Goal: Information Seeking & Learning: Learn about a topic

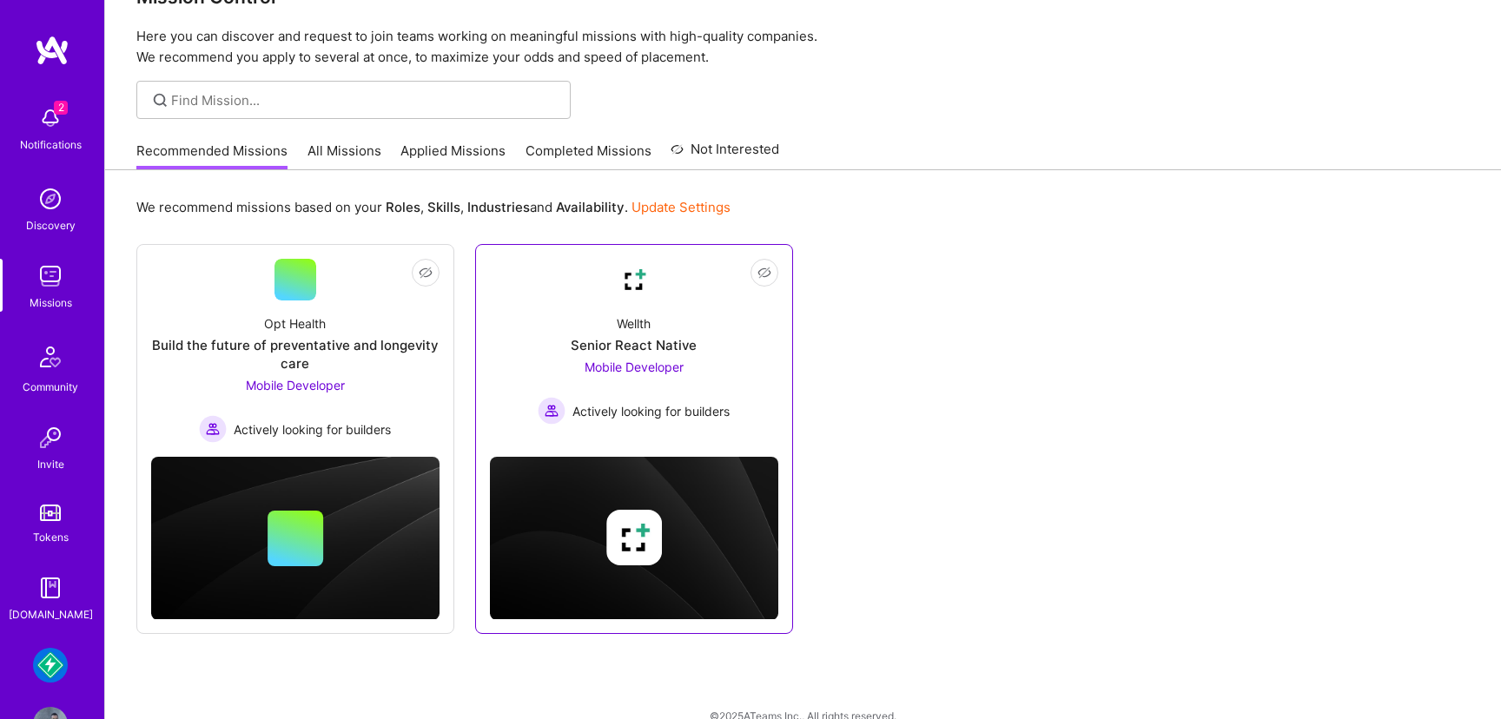
scroll to position [75, 0]
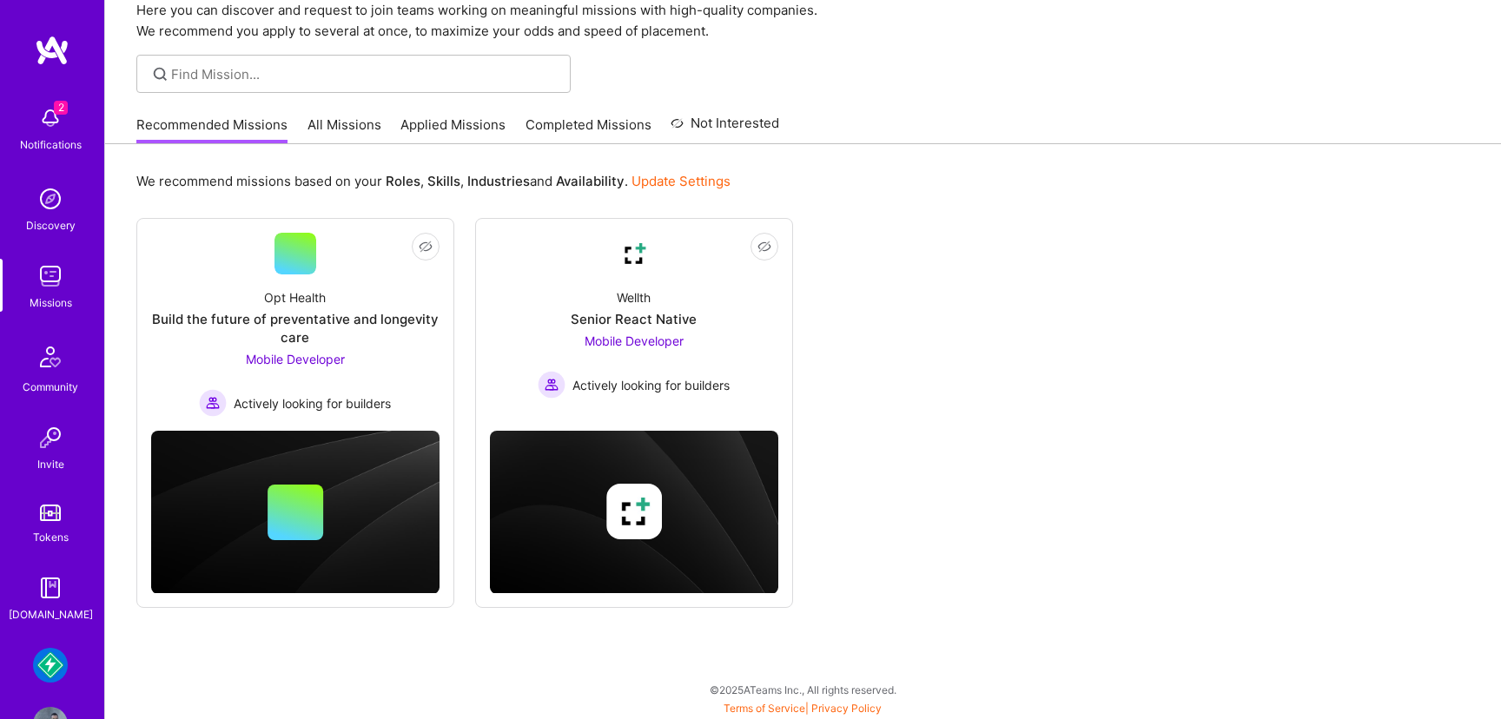
click at [47, 667] on img at bounding box center [50, 665] width 35 height 35
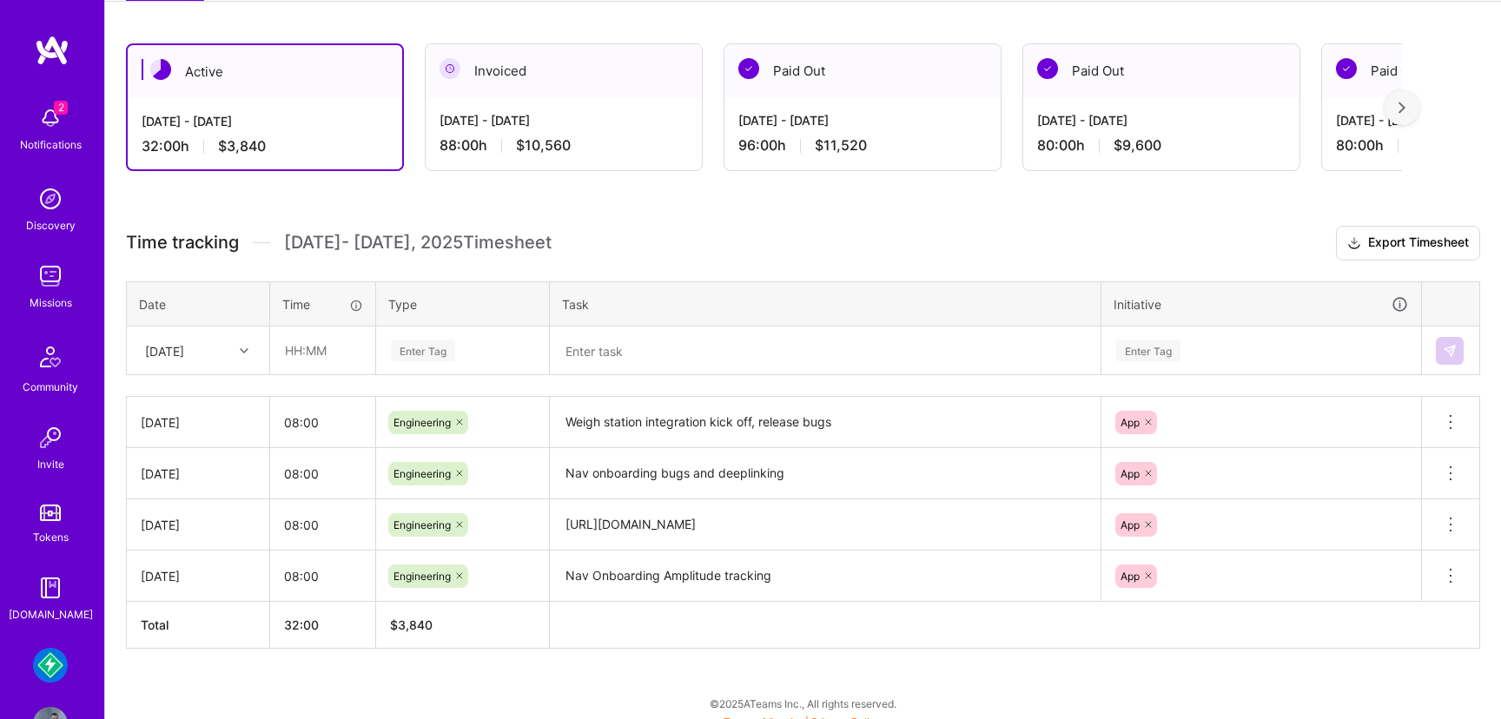
scroll to position [290, 0]
